Goal: Navigation & Orientation: Find specific page/section

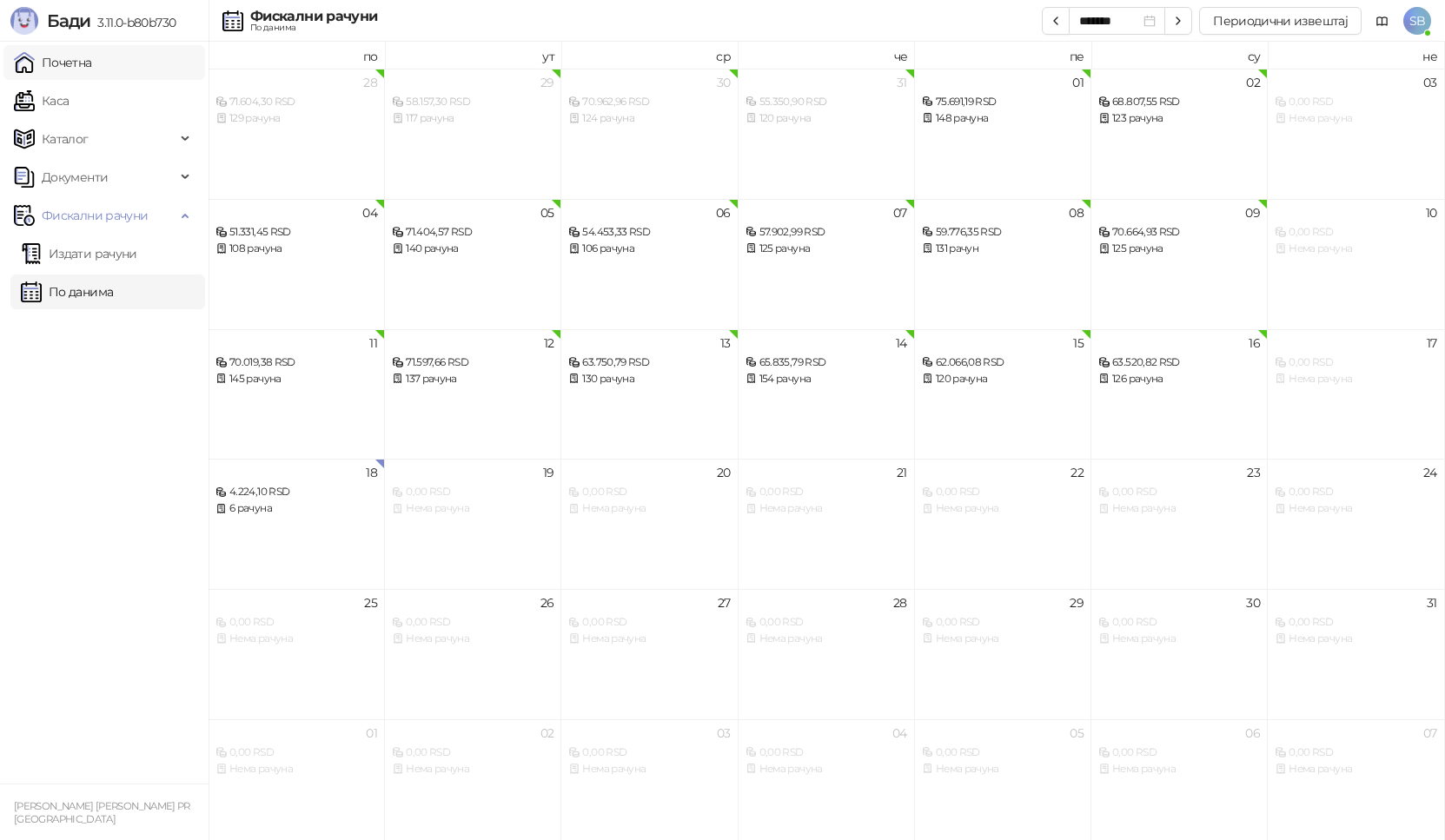
click at [69, 66] on link "Почетна" at bounding box center [53, 62] width 78 height 35
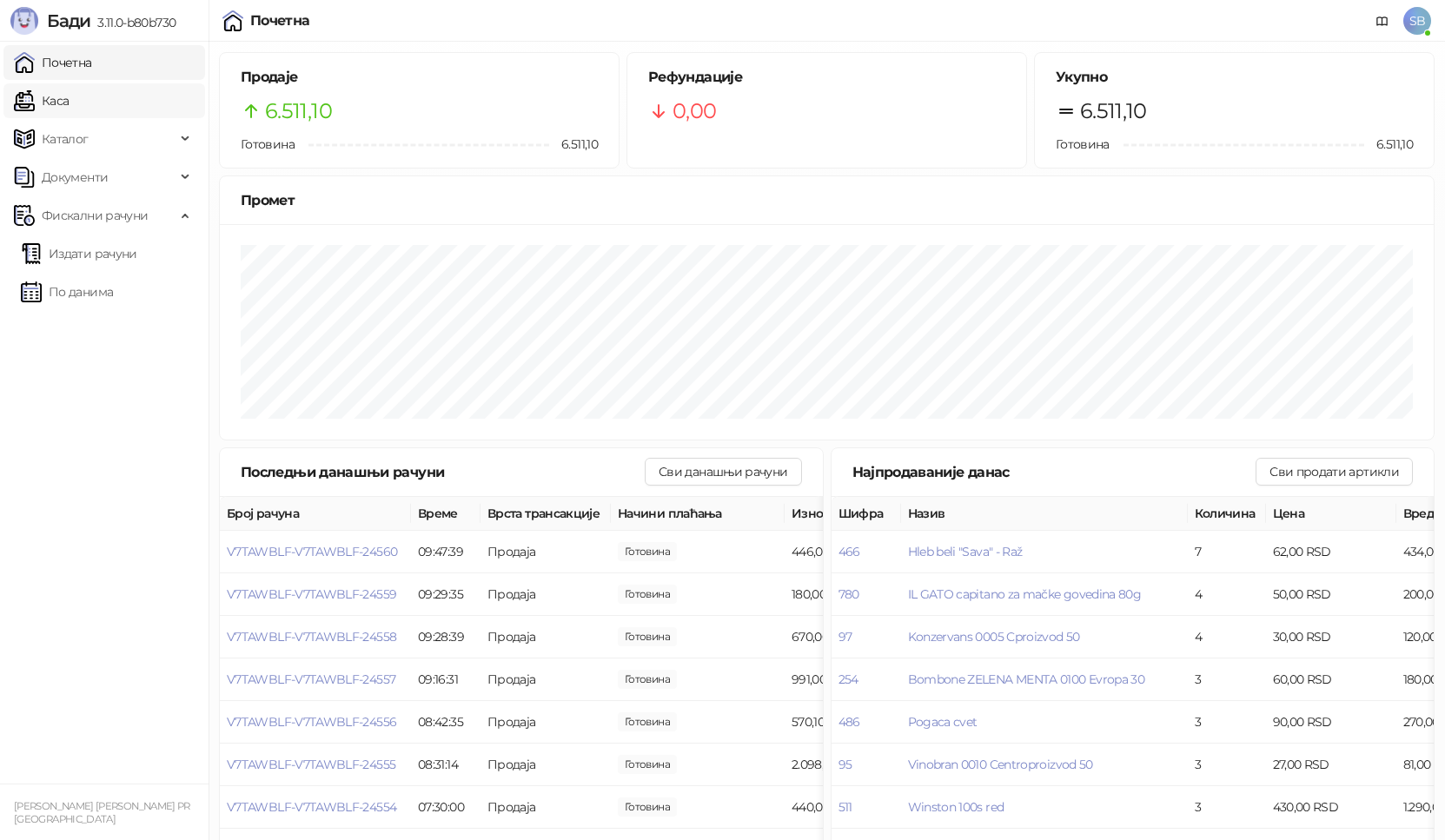
click at [53, 103] on link "Каса" at bounding box center [42, 101] width 55 height 35
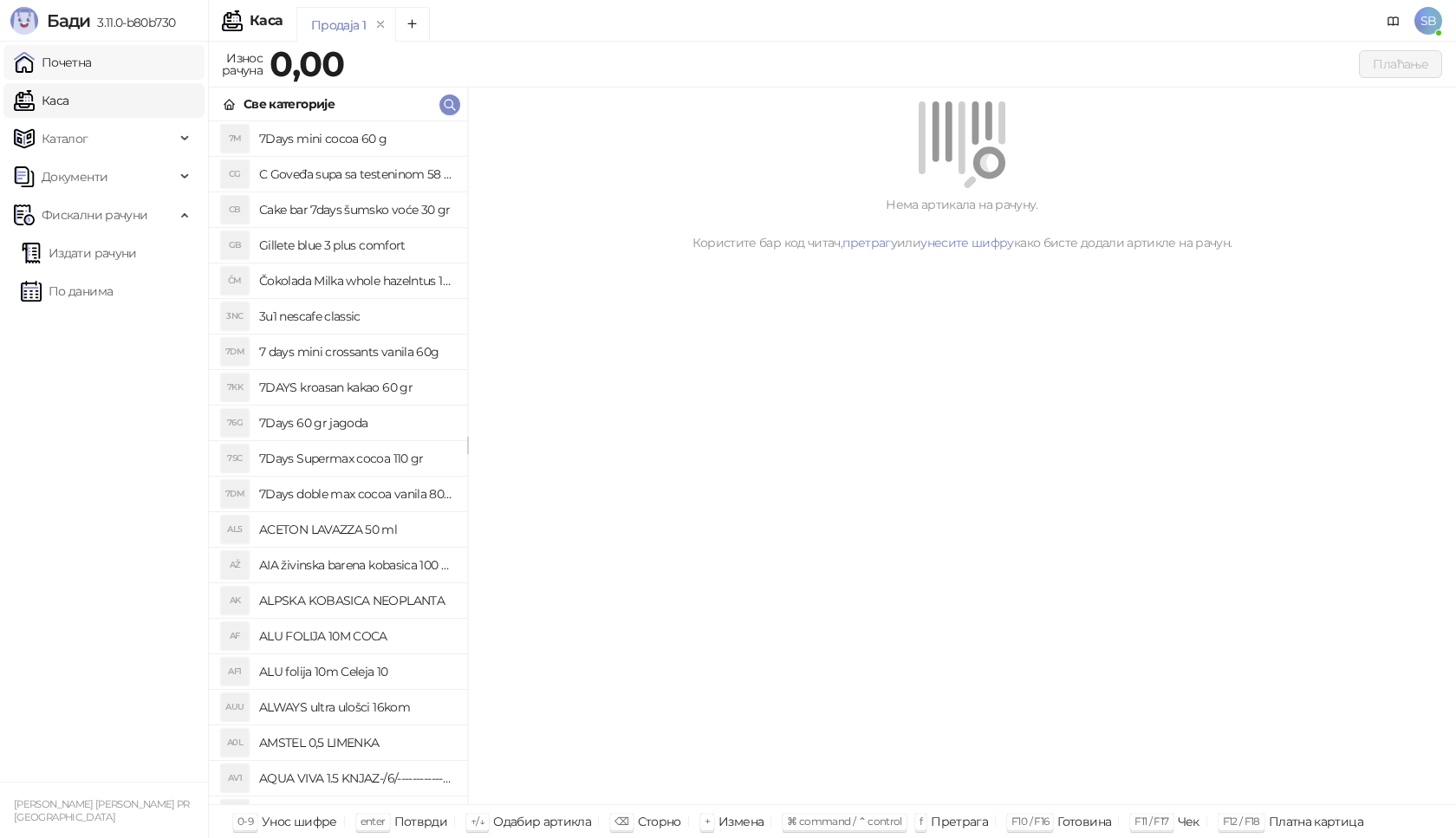
click at [69, 59] on link "Почетна" at bounding box center [53, 62] width 78 height 35
